Goal: Unclear

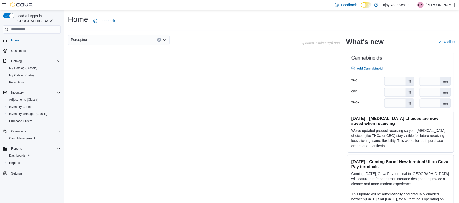
click at [438, 7] on p "[PERSON_NAME]" at bounding box center [439, 5] width 29 height 6
click at [421, 50] on span "Sign Out" at bounding box center [422, 48] width 14 height 5
